Goal: Information Seeking & Learning: Learn about a topic

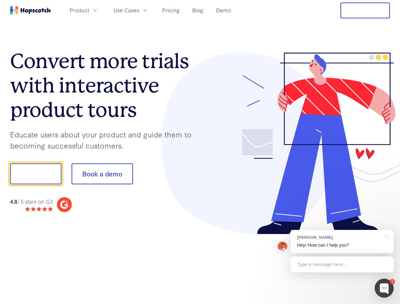
click at [200, 152] on div at bounding box center [295, 144] width 190 height 182
click at [89, 10] on span "Product" at bounding box center [80, 10] width 20 height 8
click at [139, 10] on span "Use Cases" at bounding box center [126, 10] width 26 height 8
click at [365, 10] on button "Free Trial" at bounding box center [364, 11] width 49 height 16
click at [35, 174] on button "Show me!" at bounding box center [35, 173] width 51 height 21
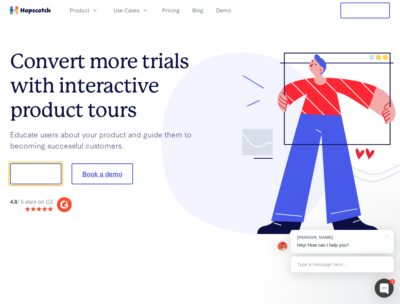
click at [102, 174] on button "Book a demo" at bounding box center [102, 173] width 61 height 21
click at [384, 288] on div at bounding box center [384, 288] width 19 height 19
click at [342, 304] on div "1 [PERSON_NAME] Hey! How can I help you? Type a message here... Free live chat …" at bounding box center [200, 304] width 400 height 0
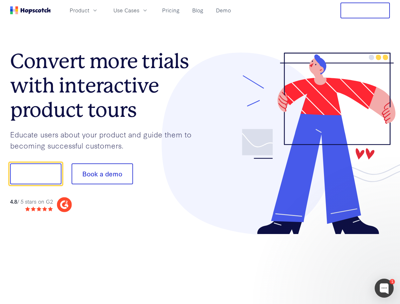
click at [386, 236] on div at bounding box center [334, 172] width 119 height 211
click at [342, 264] on div at bounding box center [334, 215] width 119 height 126
